Goal: Find specific page/section: Find specific page/section

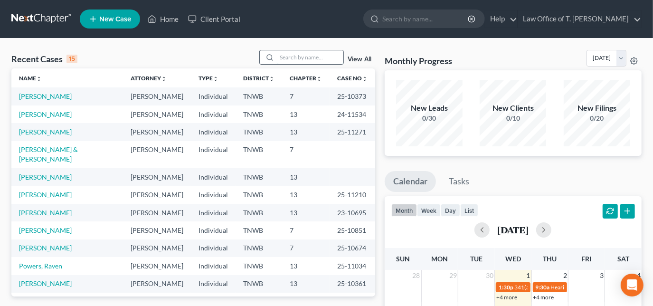
click at [306, 57] on input "search" at bounding box center [310, 57] width 67 height 14
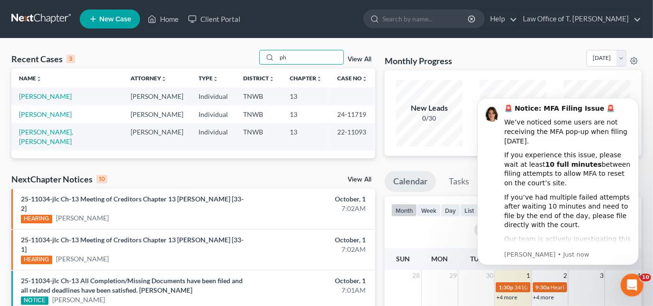
type input "p"
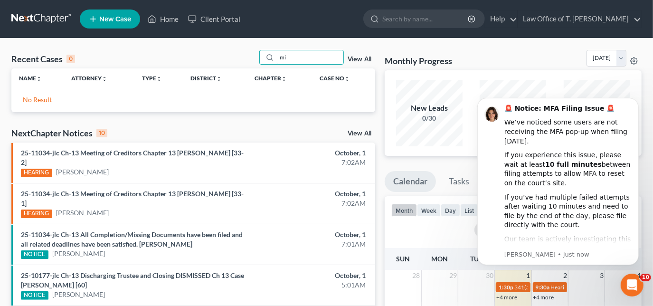
type input "m"
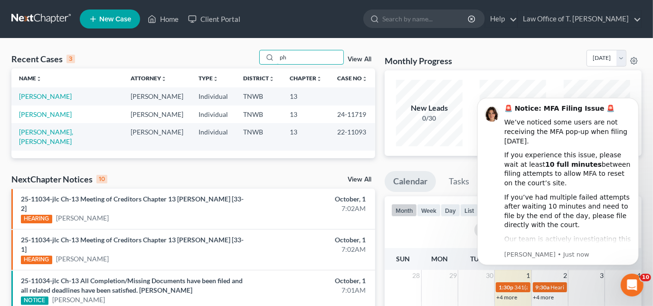
type input "p"
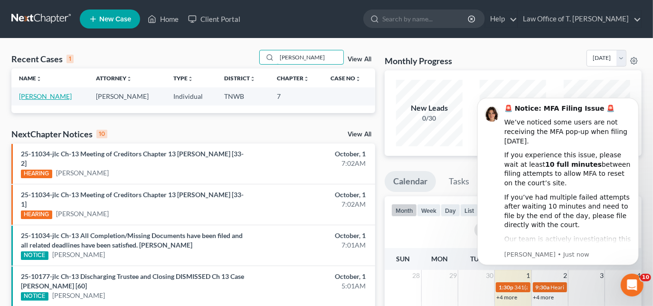
type input "[PERSON_NAME]"
click at [53, 99] on link "[PERSON_NAME]" at bounding box center [45, 96] width 53 height 8
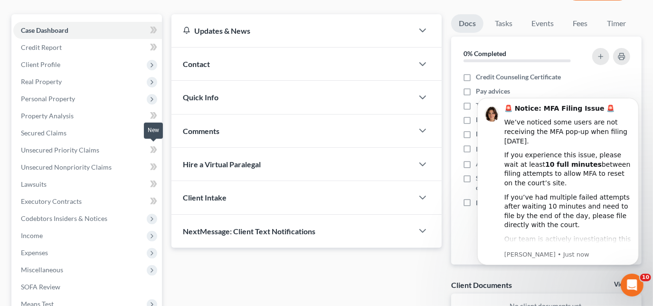
scroll to position [86, 0]
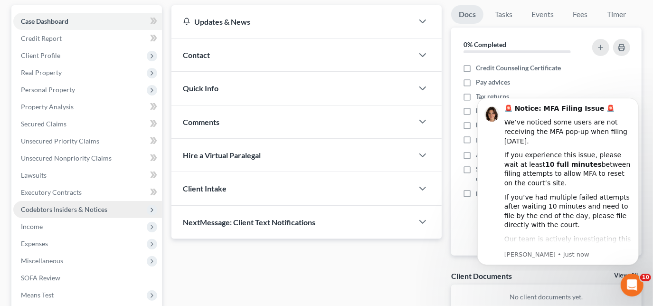
click at [48, 216] on span "Codebtors Insiders & Notices" at bounding box center [87, 209] width 149 height 17
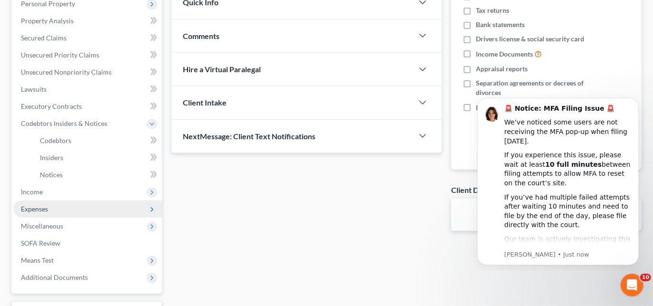
scroll to position [172, 0]
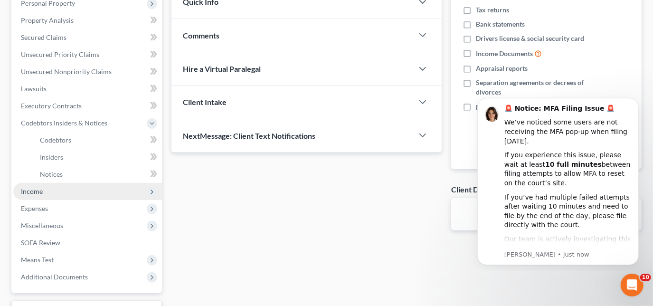
click at [38, 196] on span "Income" at bounding box center [87, 191] width 149 height 17
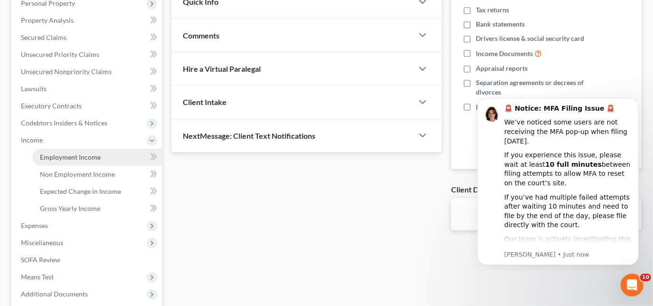
click at [67, 160] on span "Employment Income" at bounding box center [70, 157] width 61 height 8
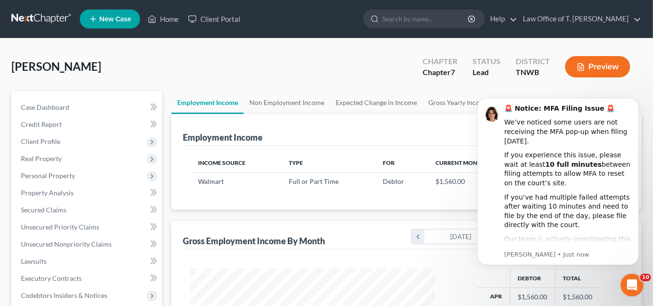
scroll to position [169, 263]
